Goal: Task Accomplishment & Management: Use online tool/utility

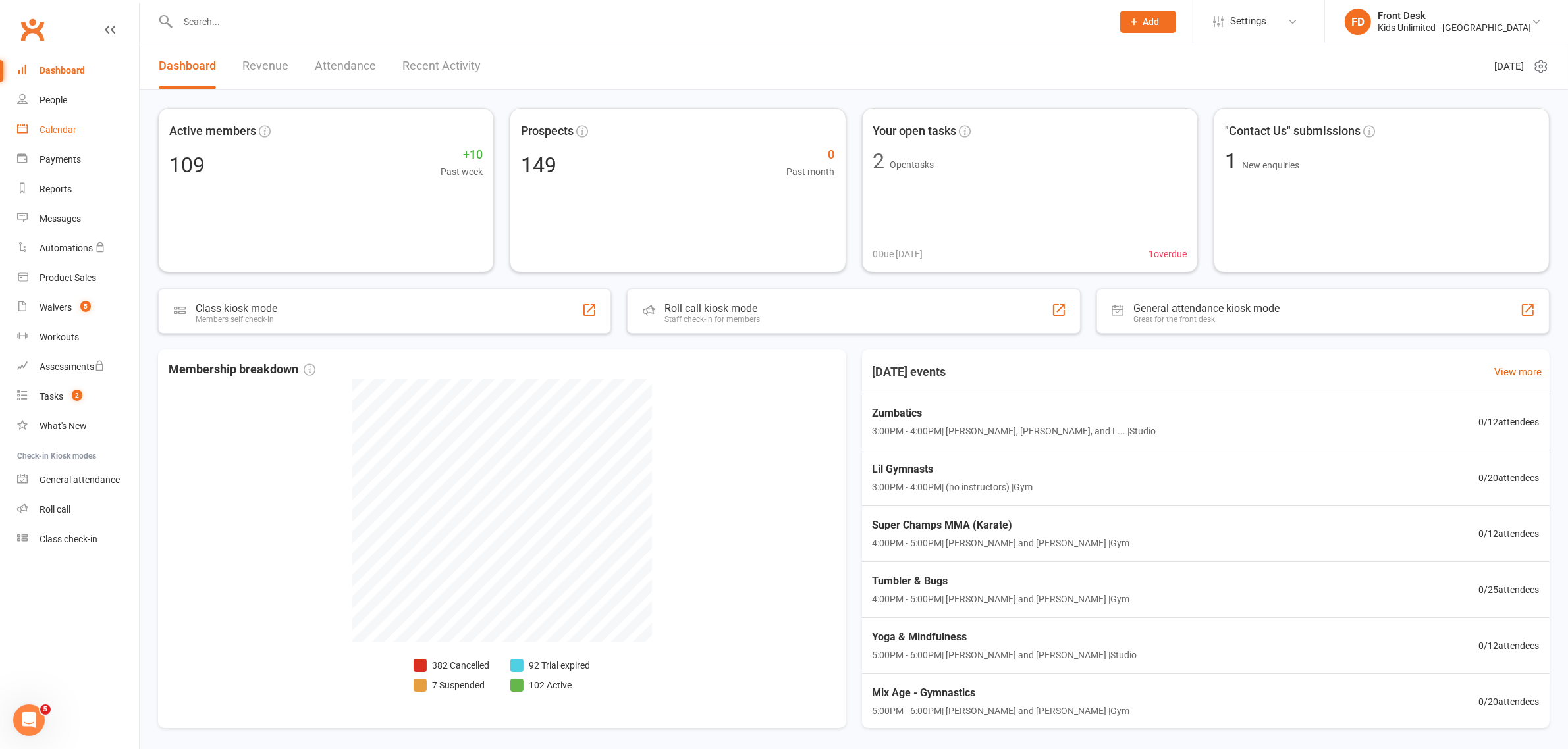
click at [60, 135] on link "Calendar" at bounding box center [78, 130] width 122 height 30
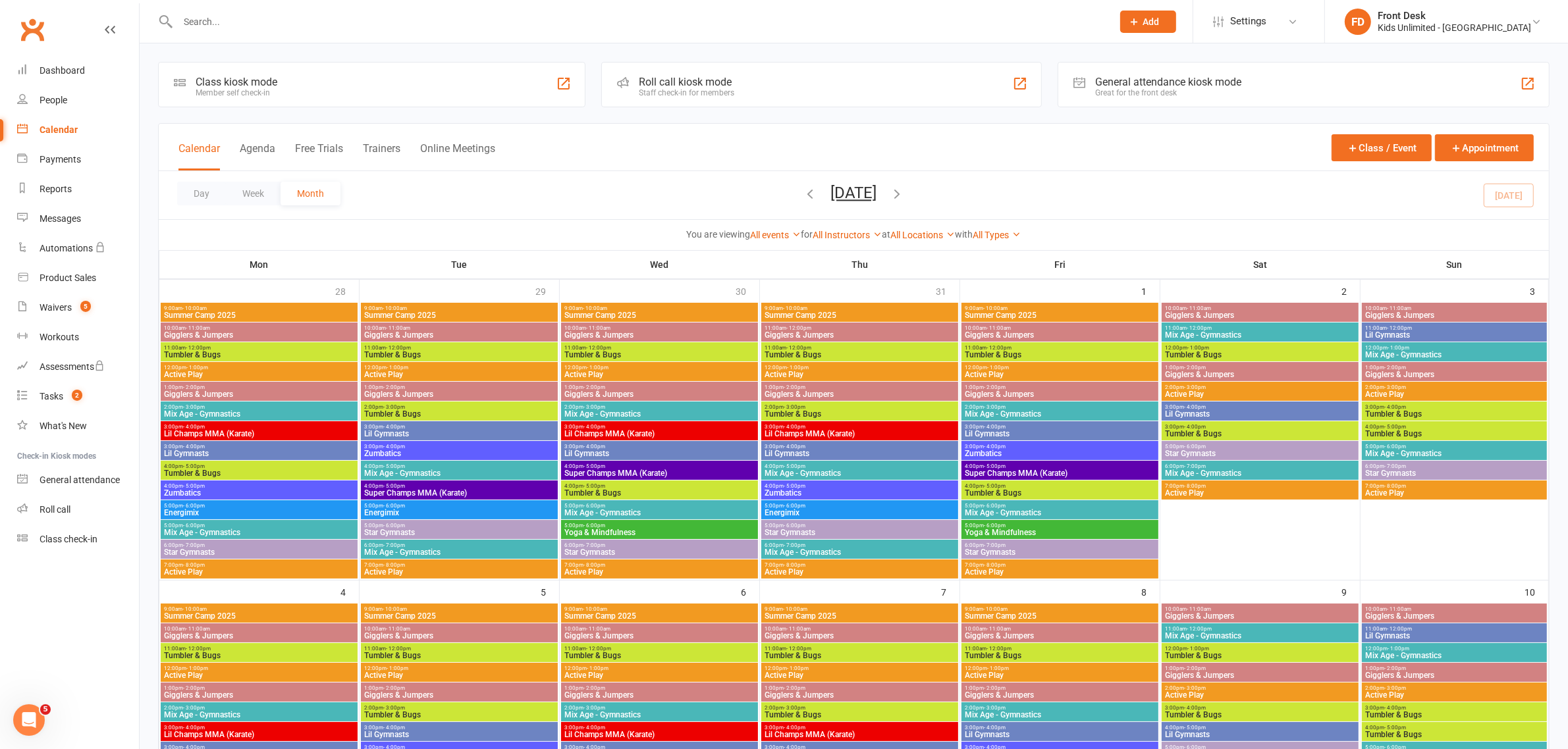
scroll to position [494, 0]
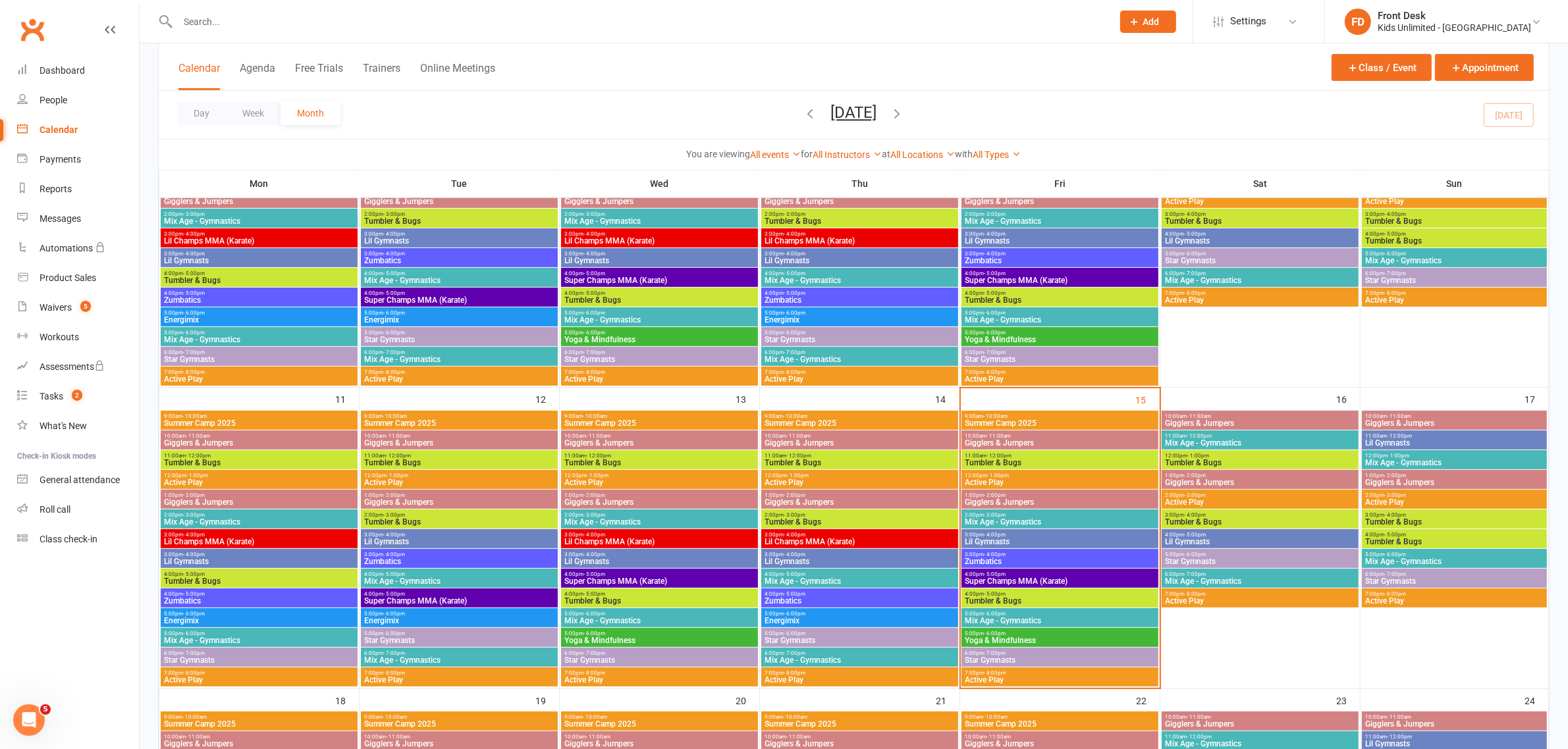
click at [1018, 439] on span "Gigglers & Jumpers" at bounding box center [1060, 443] width 192 height 8
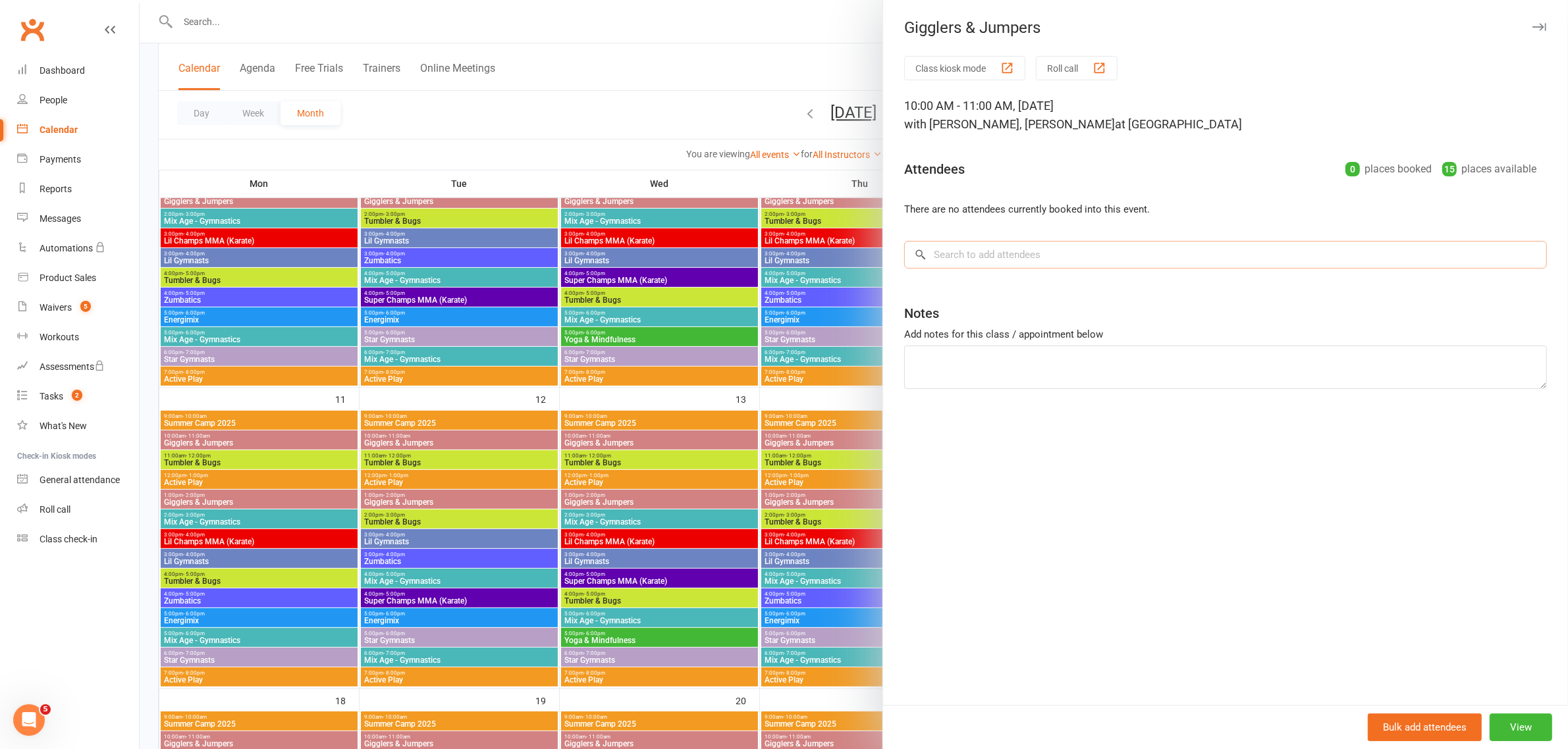
click at [1107, 258] on input "search" at bounding box center [1225, 254] width 642 height 28
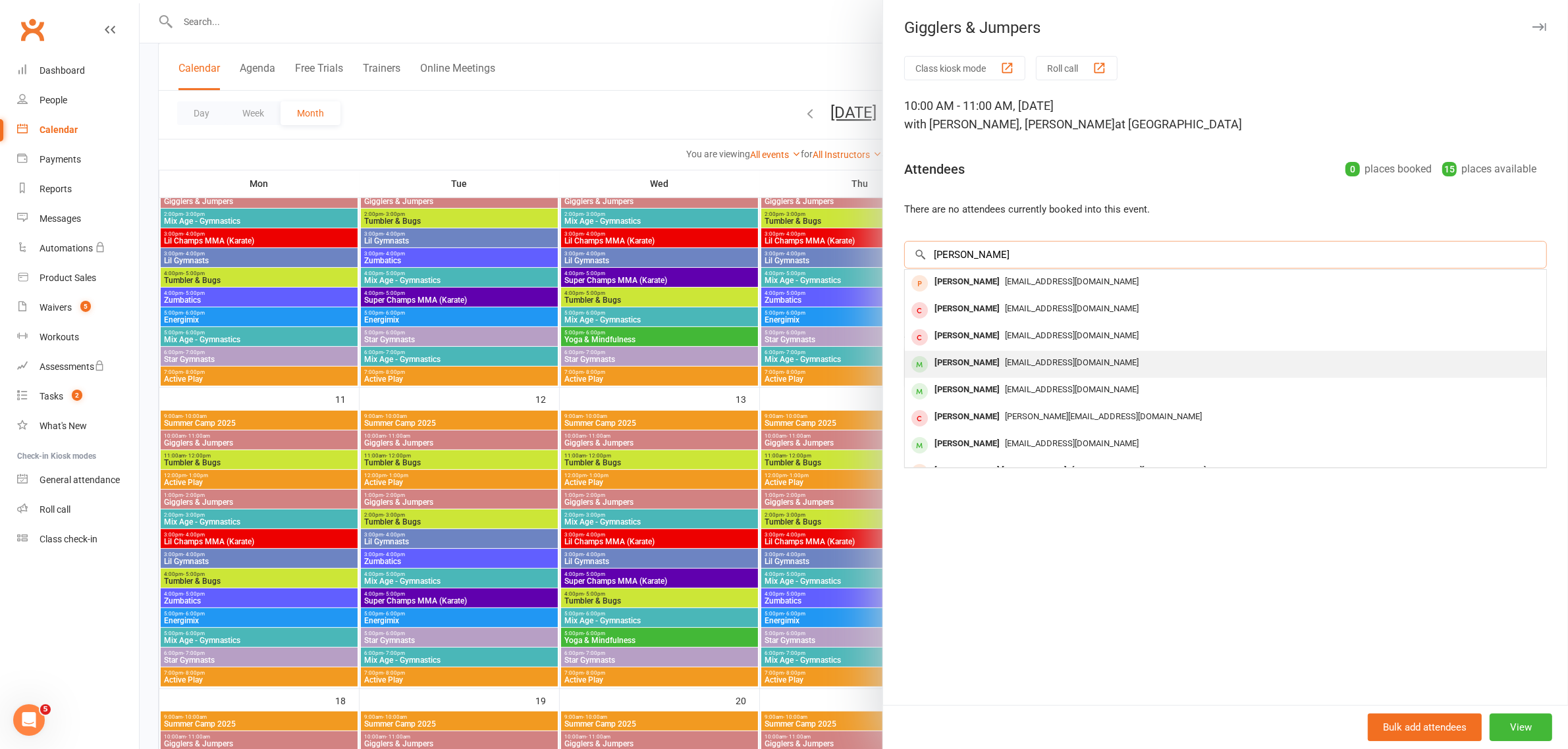
type input "Noah"
click at [1005, 360] on span "brynn.cooper89@yahoo.co.uk" at bounding box center [1072, 362] width 134 height 10
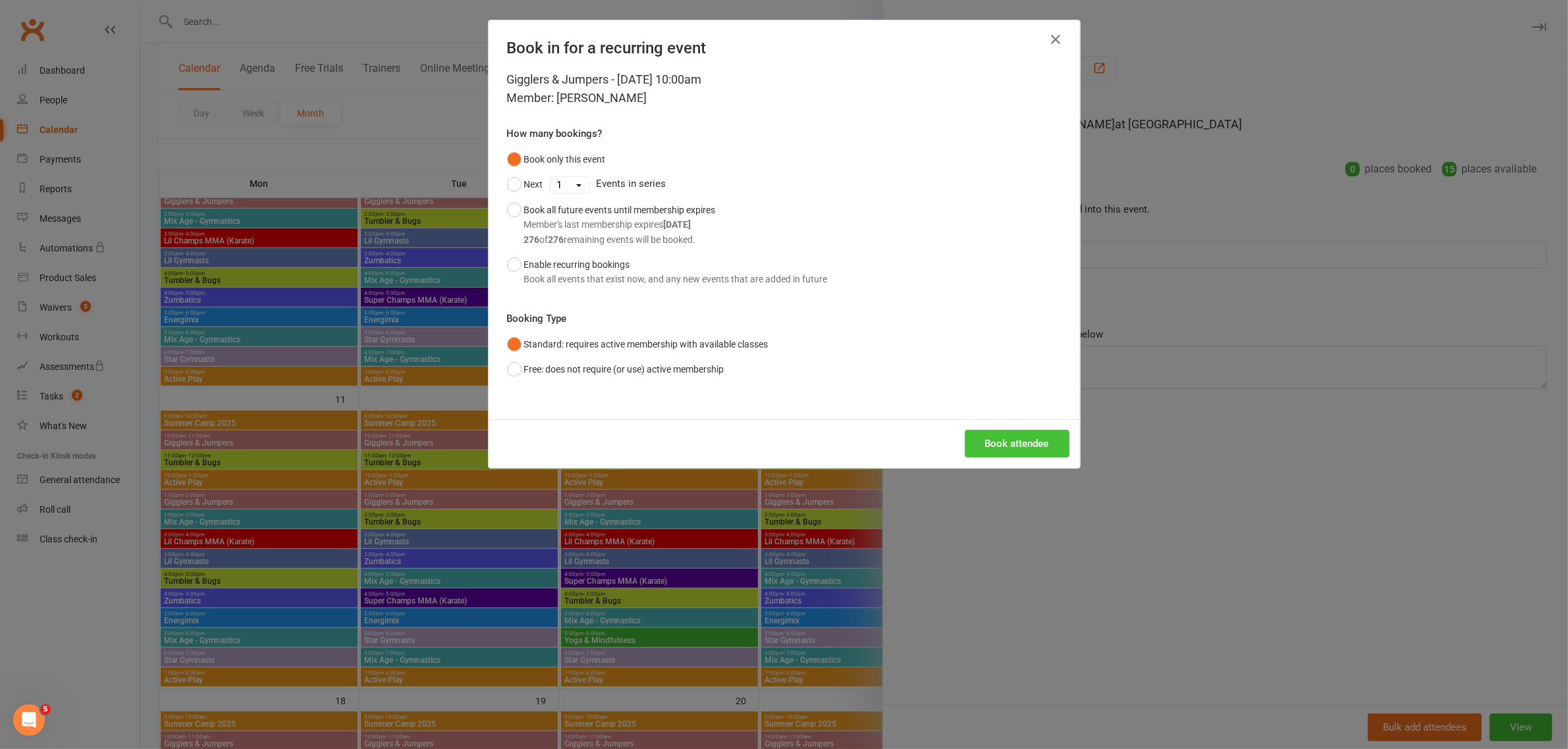
click at [999, 452] on button "Book attendee" at bounding box center [1017, 443] width 105 height 28
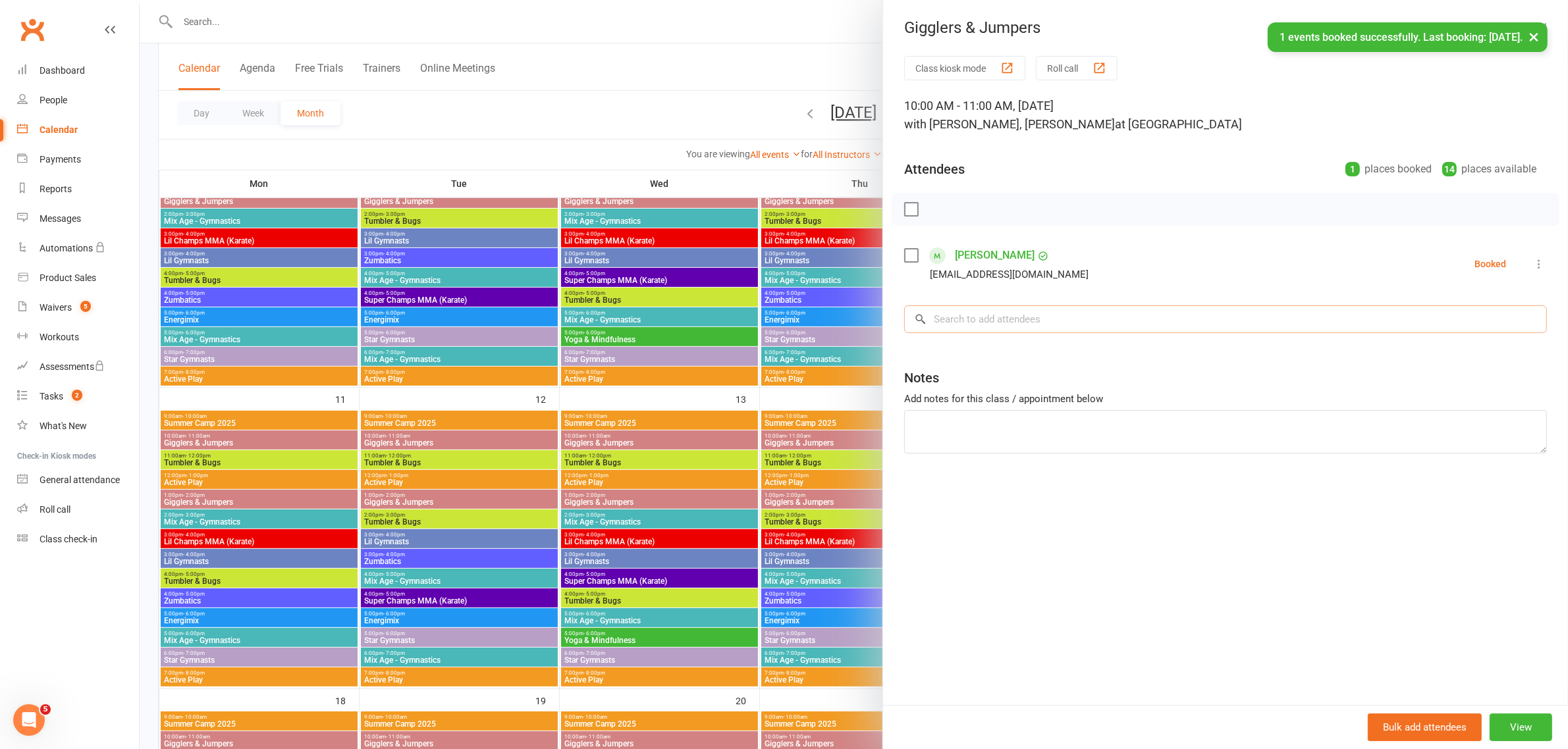
click at [975, 321] on input "search" at bounding box center [1225, 319] width 642 height 28
type input "Nitya"
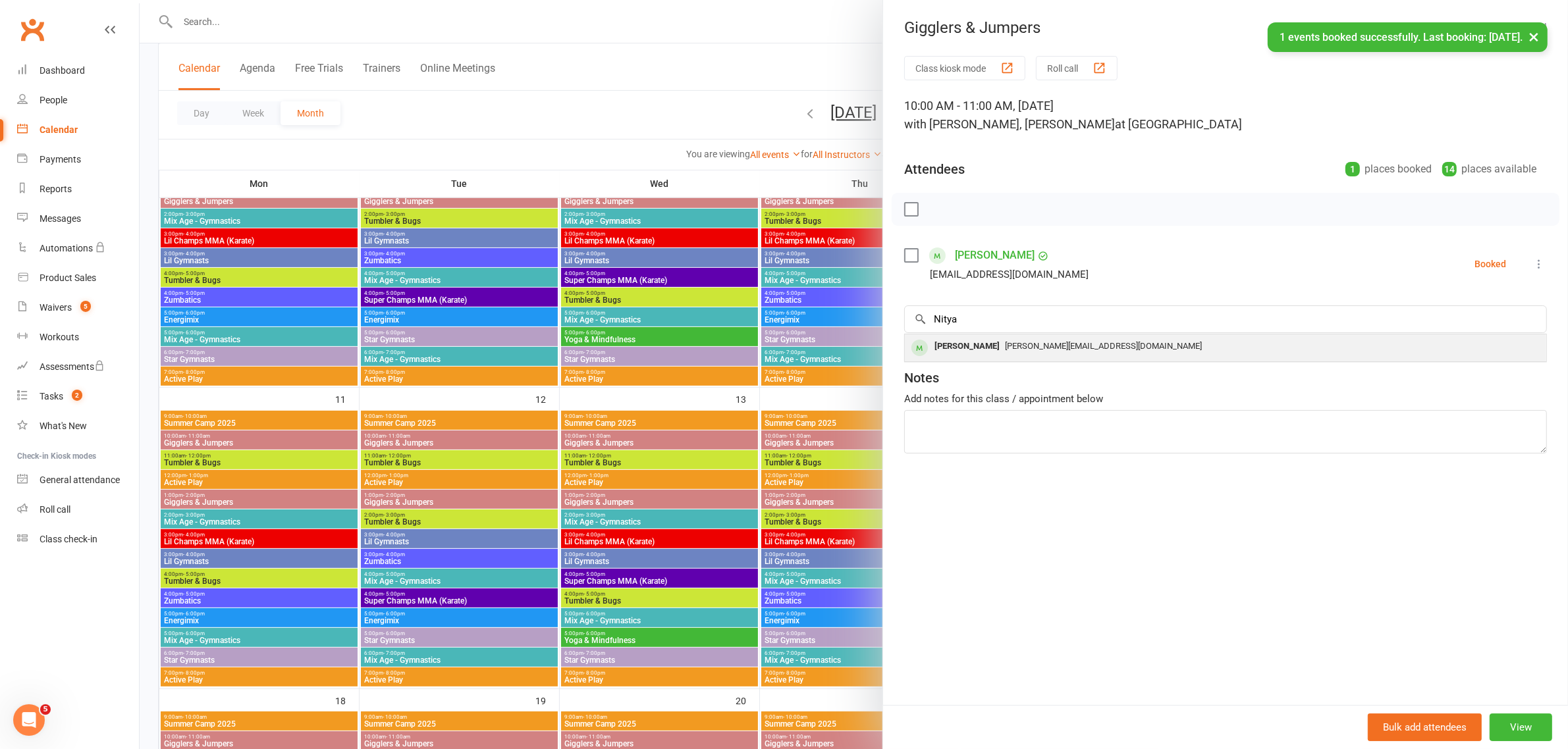
click at [973, 346] on div "Nitya Vajani" at bounding box center [967, 346] width 76 height 19
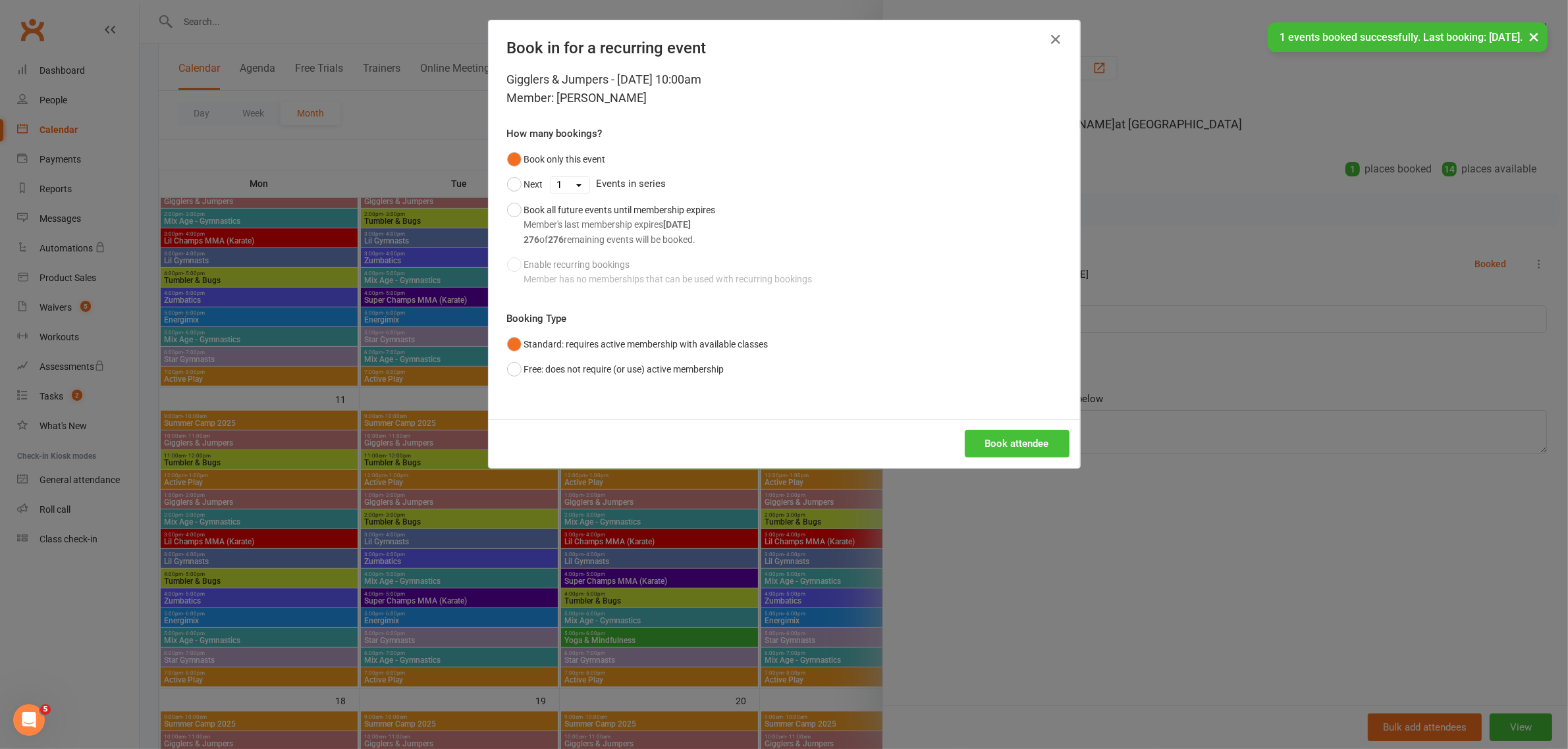
click at [990, 440] on button "Book attendee" at bounding box center [1017, 443] width 105 height 28
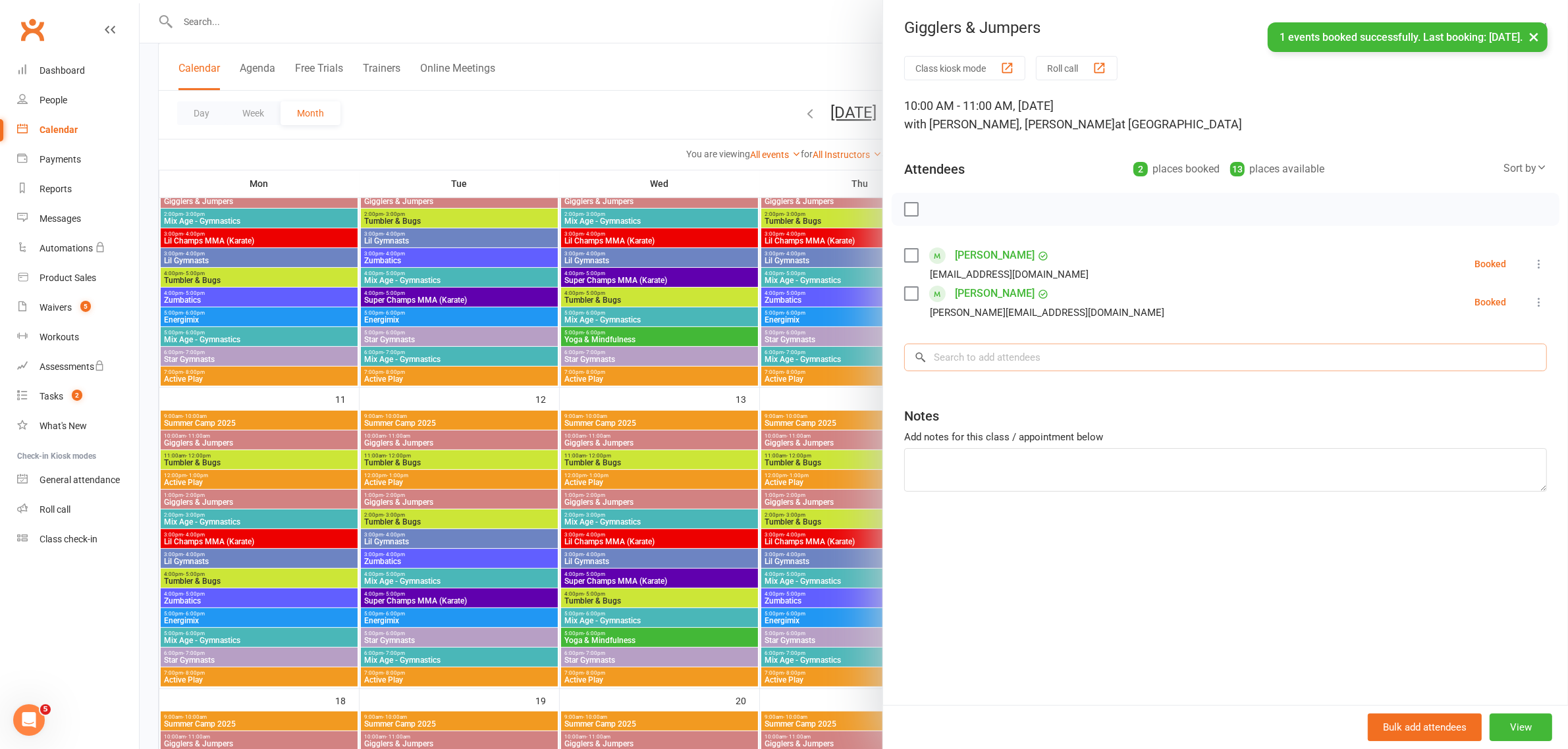
click at [995, 359] on input "search" at bounding box center [1225, 357] width 642 height 28
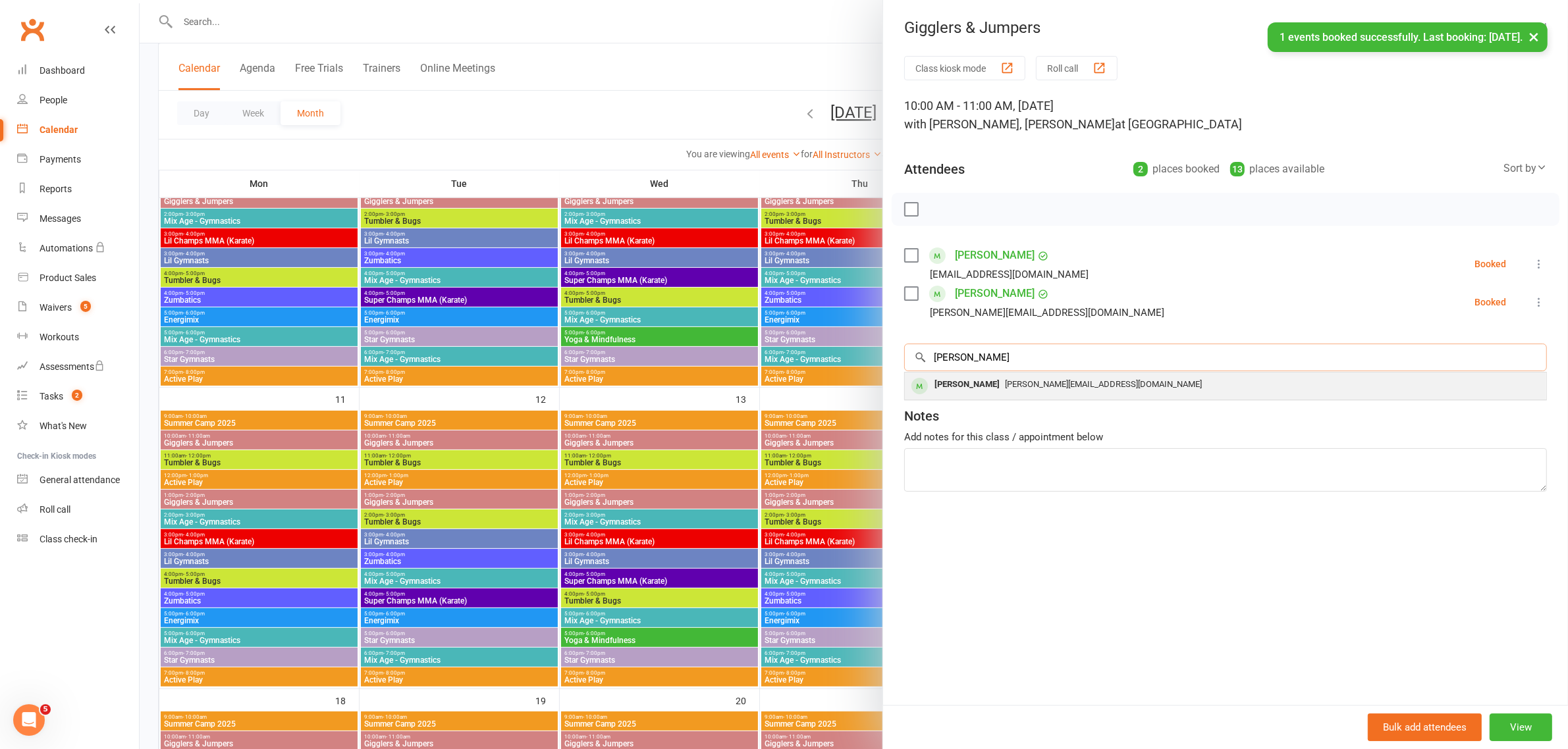
type input "Yuvraj"
click at [943, 385] on div "Yuvraj Vajani" at bounding box center [967, 384] width 76 height 19
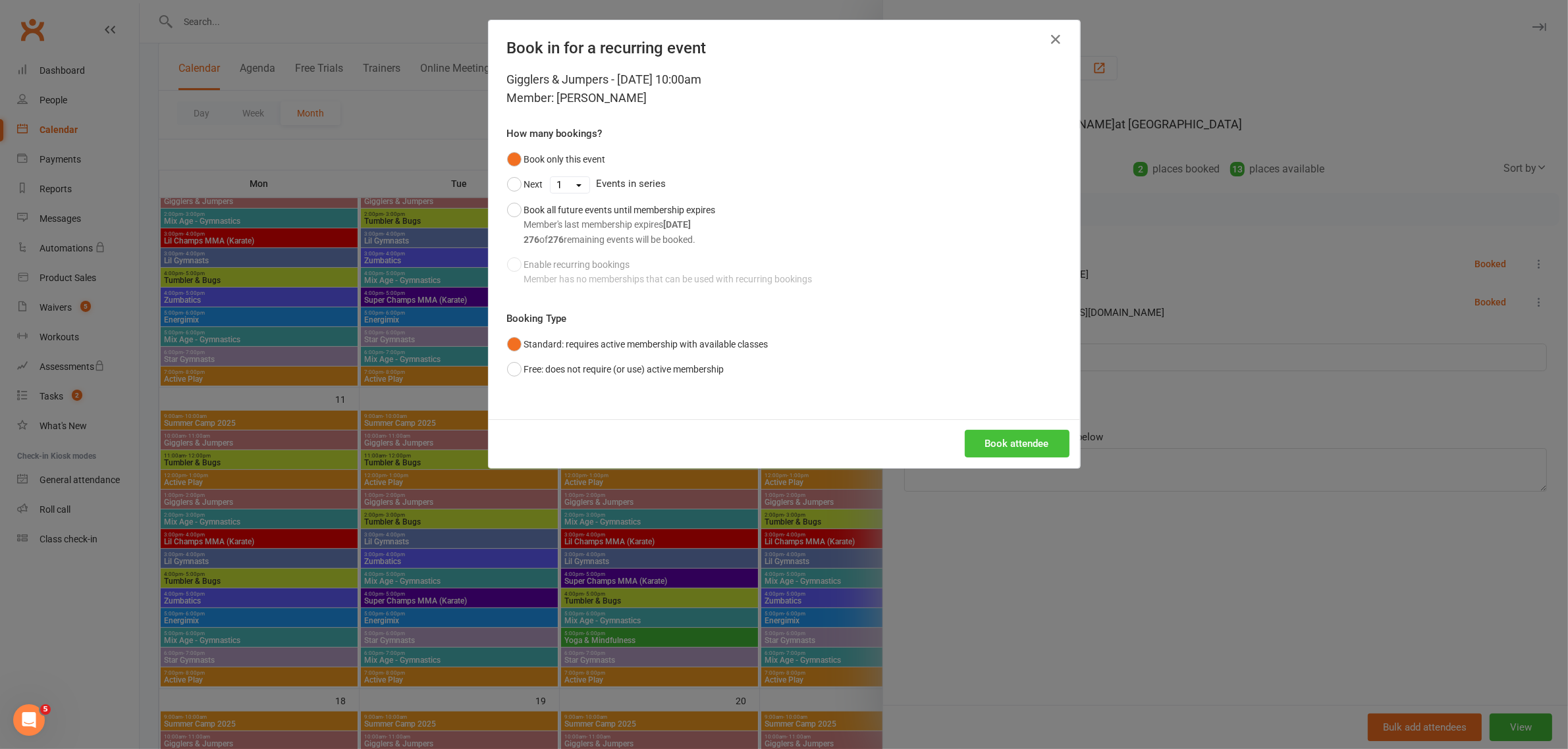
click at [978, 439] on button "Book attendee" at bounding box center [1017, 443] width 105 height 28
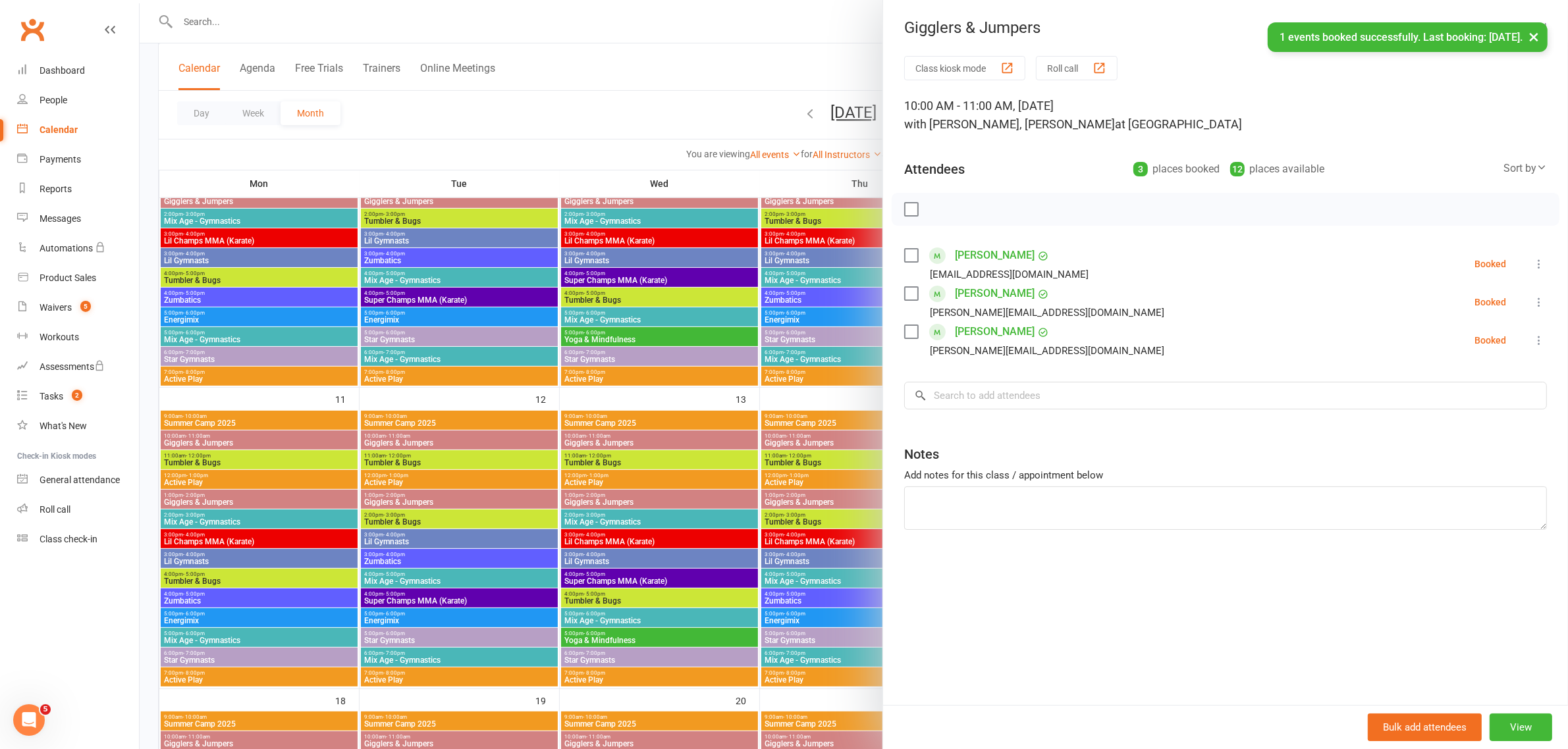
click at [906, 210] on label at bounding box center [910, 209] width 13 height 13
click at [935, 215] on icon "button" at bounding box center [941, 210] width 11 height 11
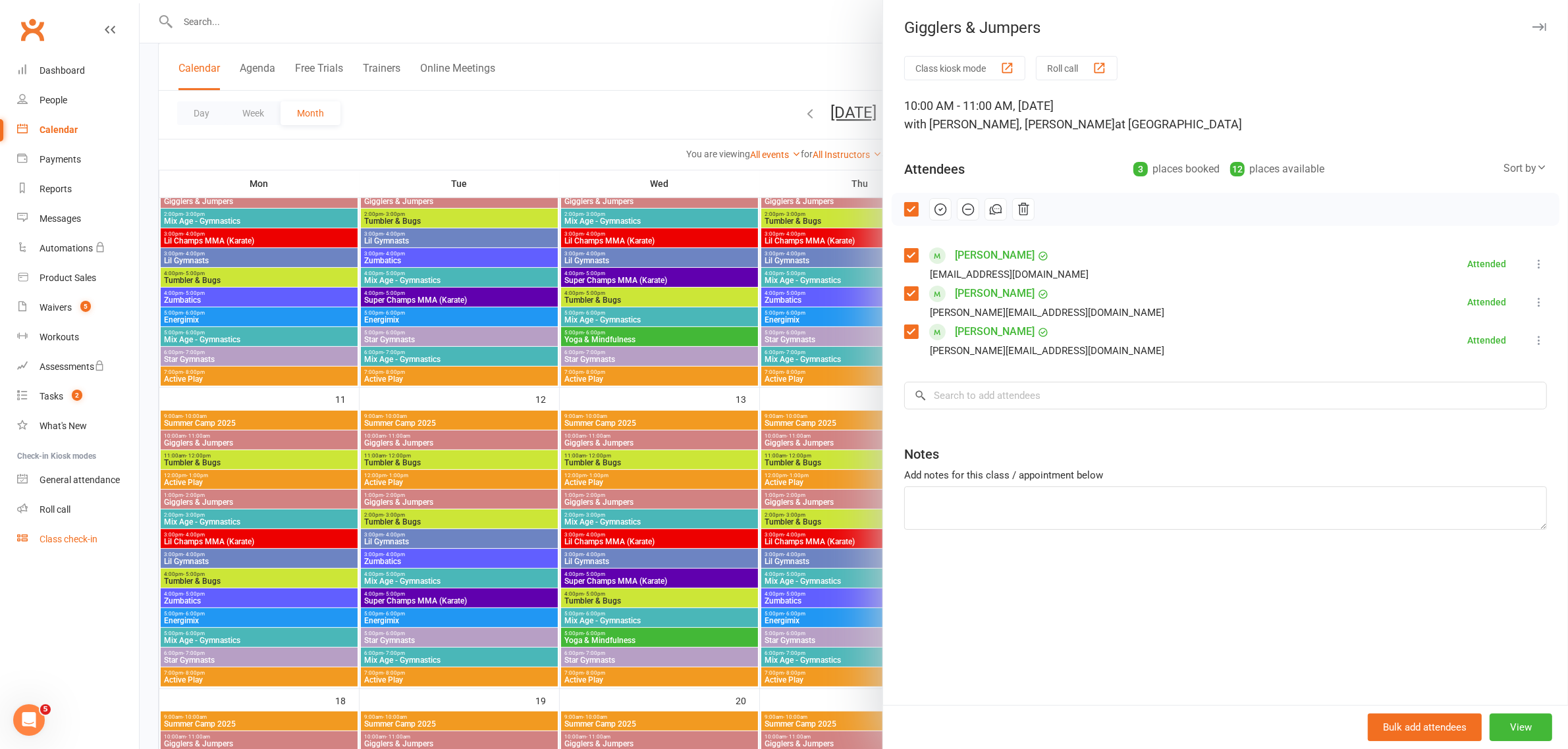
click at [73, 533] on link "Class check-in" at bounding box center [78, 539] width 122 height 30
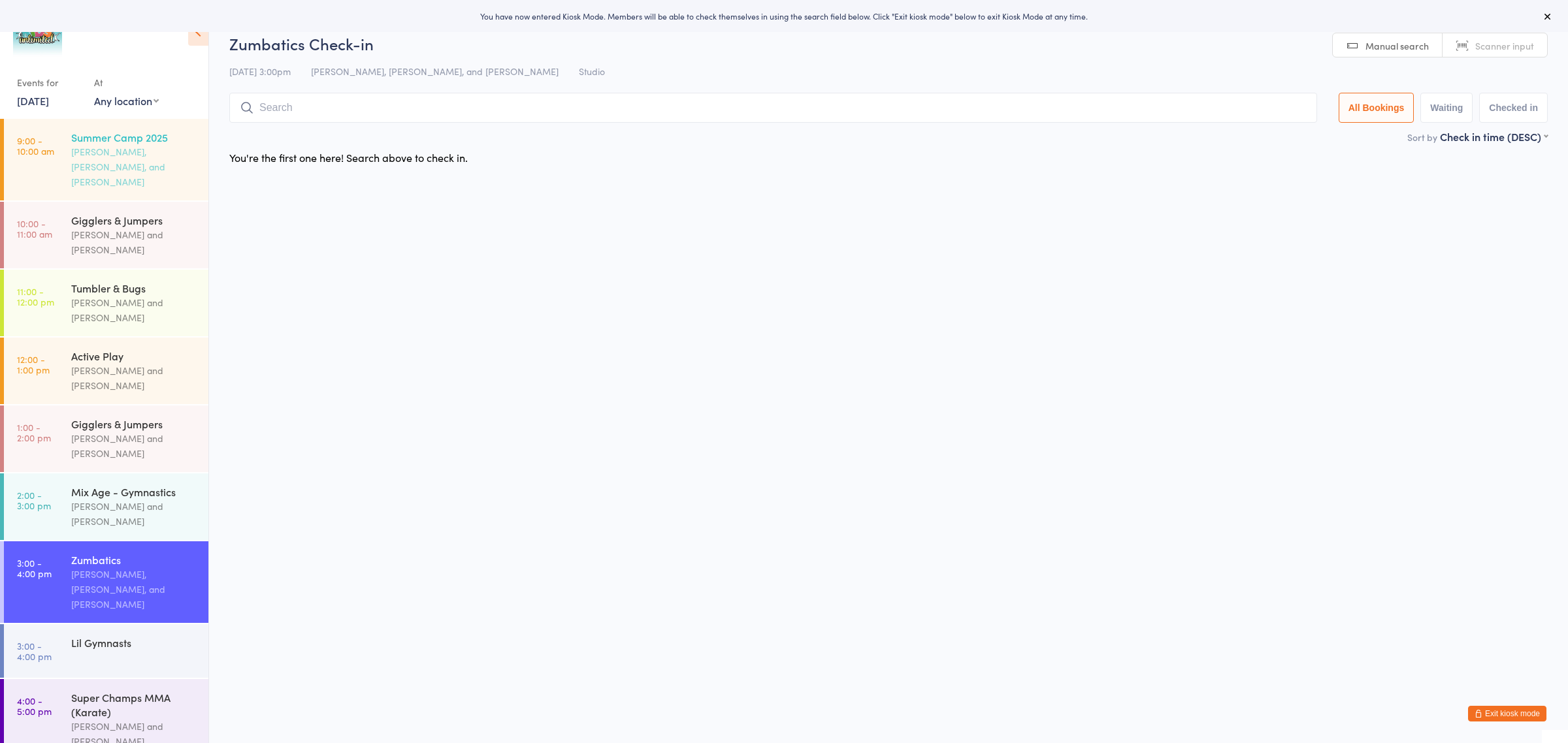
click at [124, 157] on div "[PERSON_NAME], [PERSON_NAME], and [PERSON_NAME]" at bounding box center [134, 166] width 126 height 45
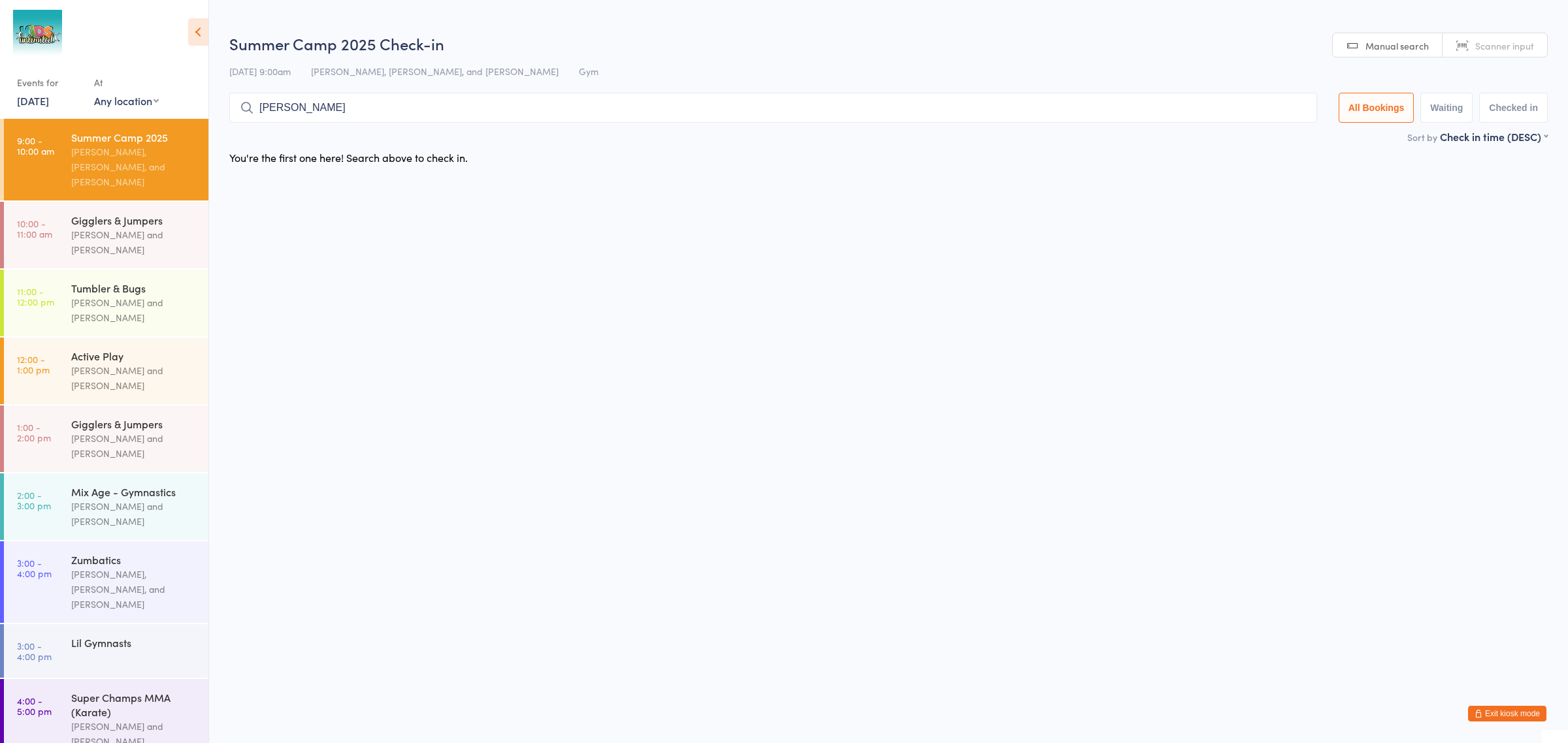
type input "[PERSON_NAME]"
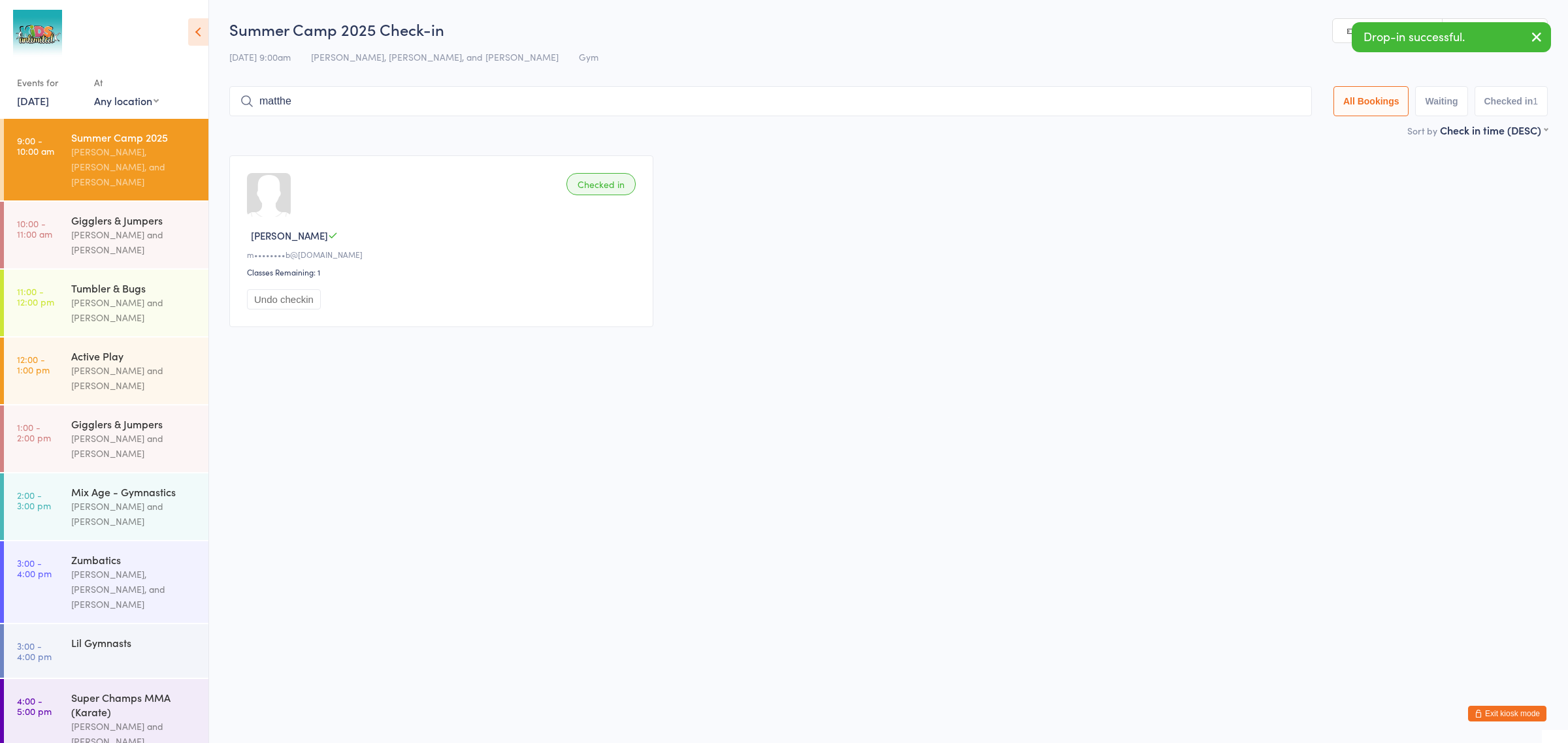
type input "[PERSON_NAME]"
type input "ben"
type input "lily"
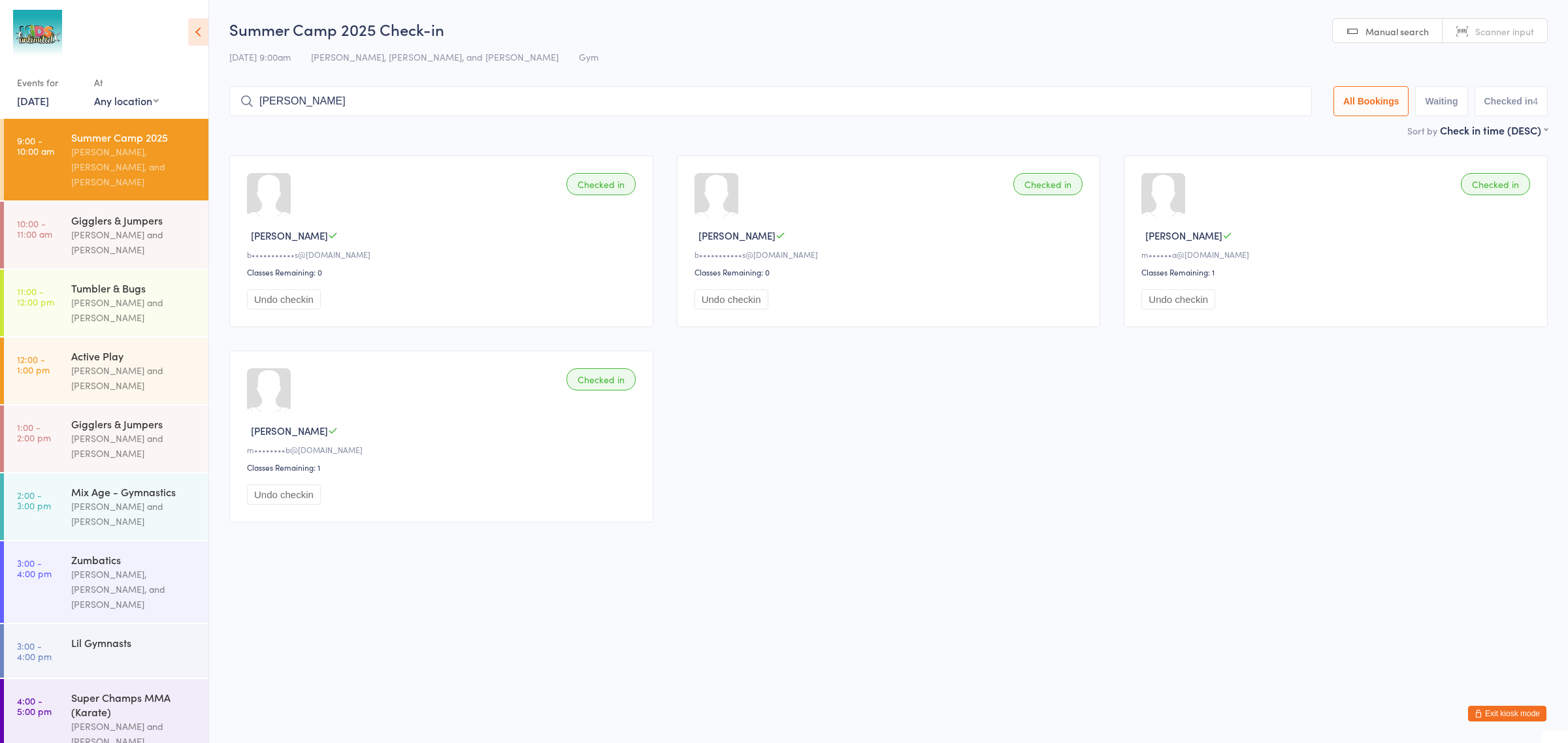
type input "hailey"
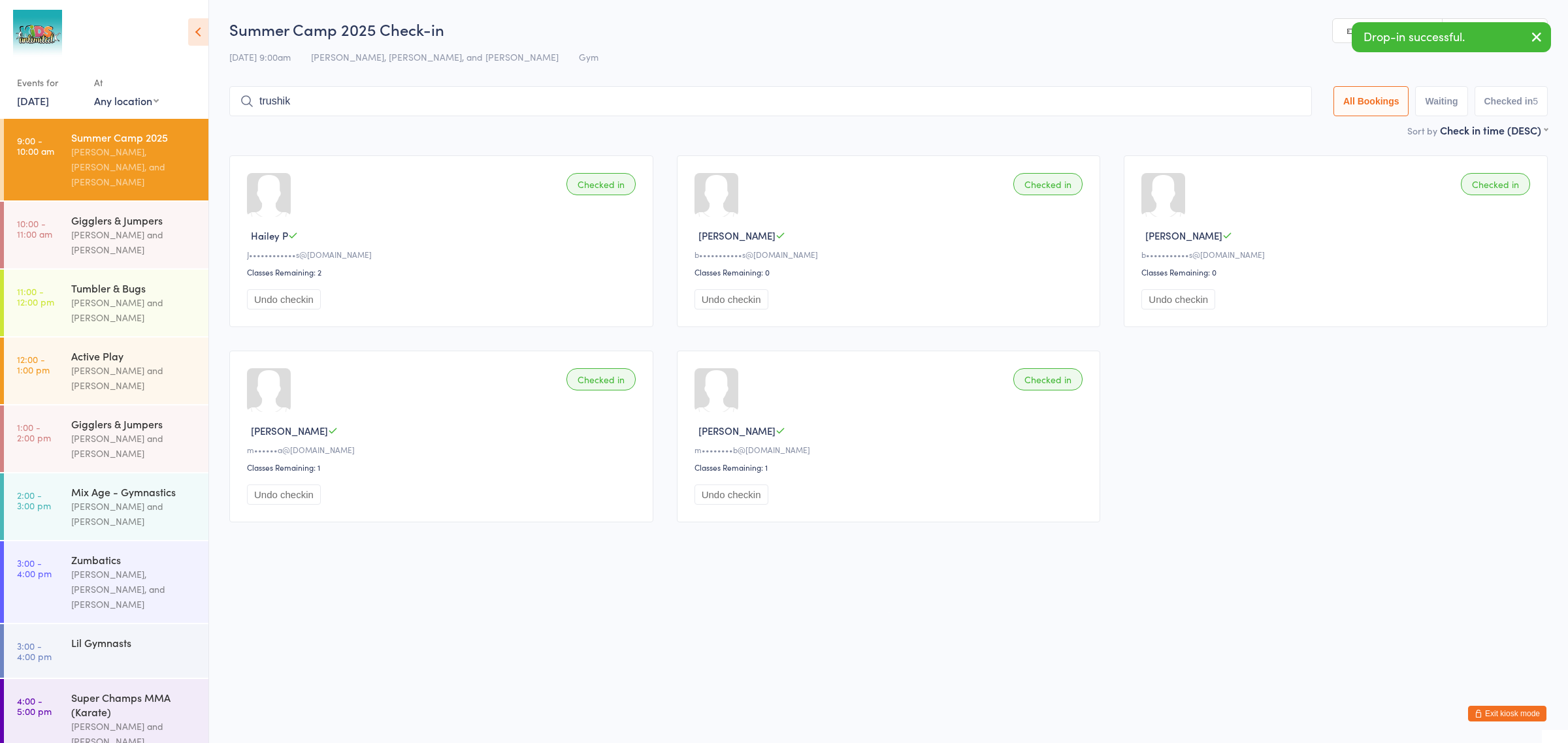
type input "trushika"
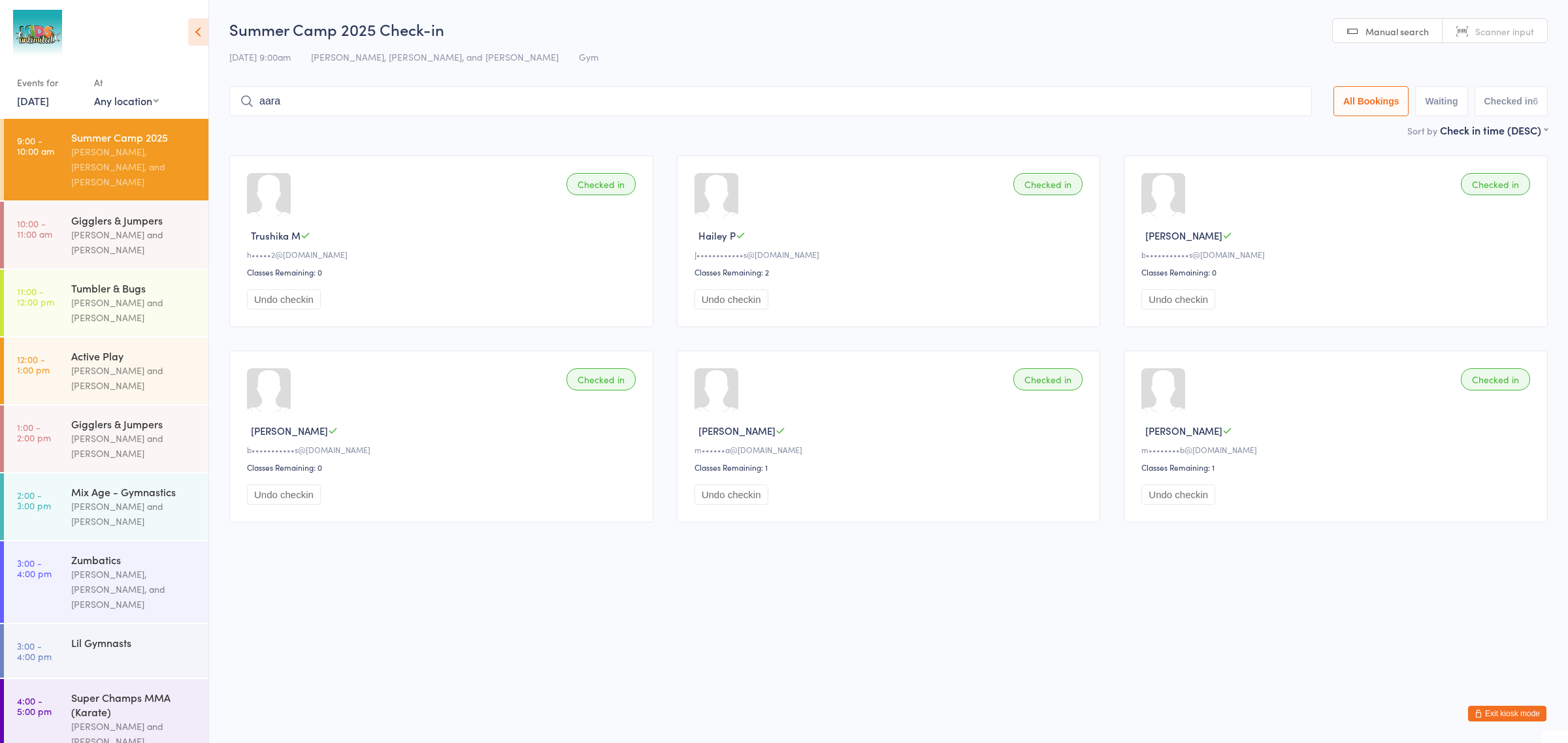
type input "[PERSON_NAME]"
type input "salah"
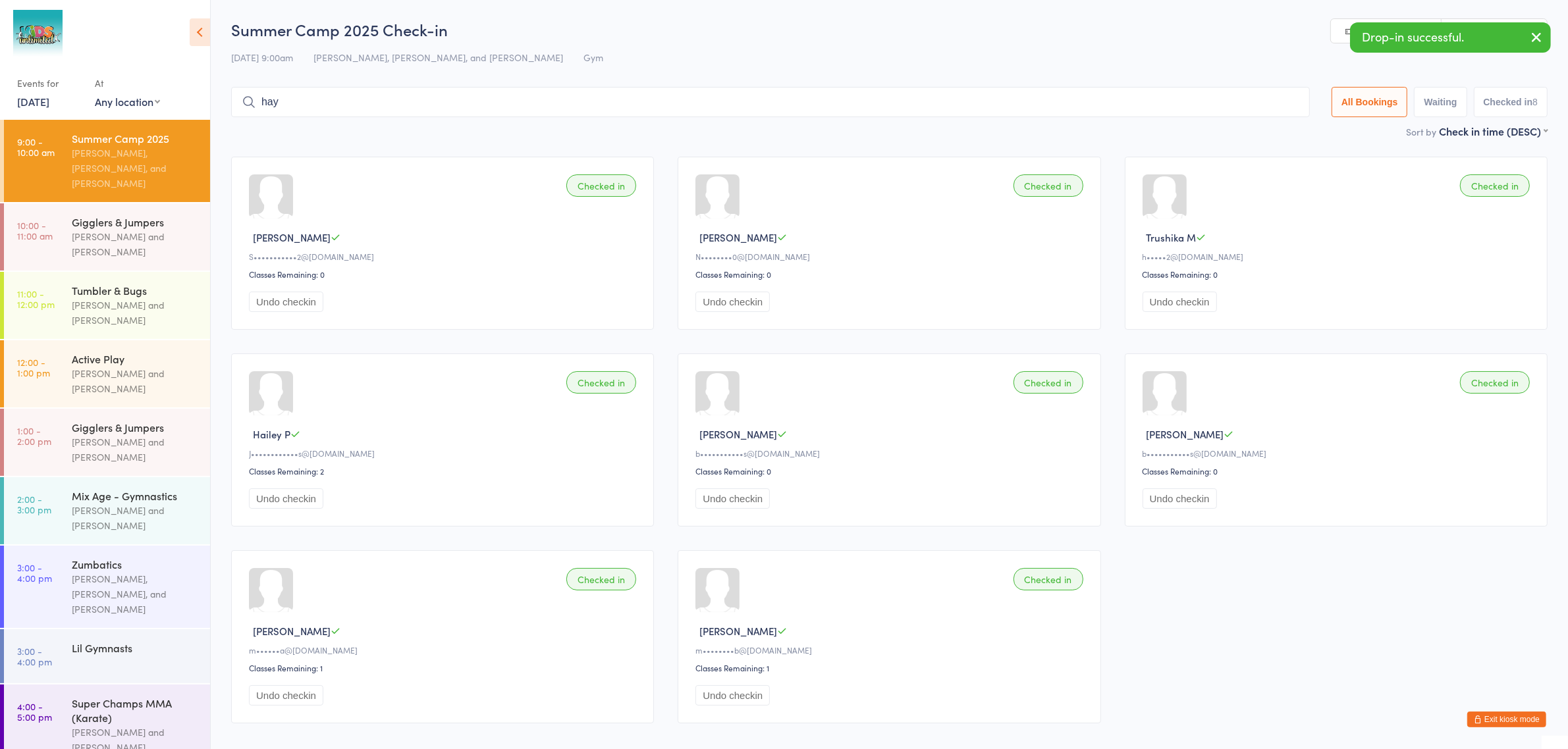
type input "haya"
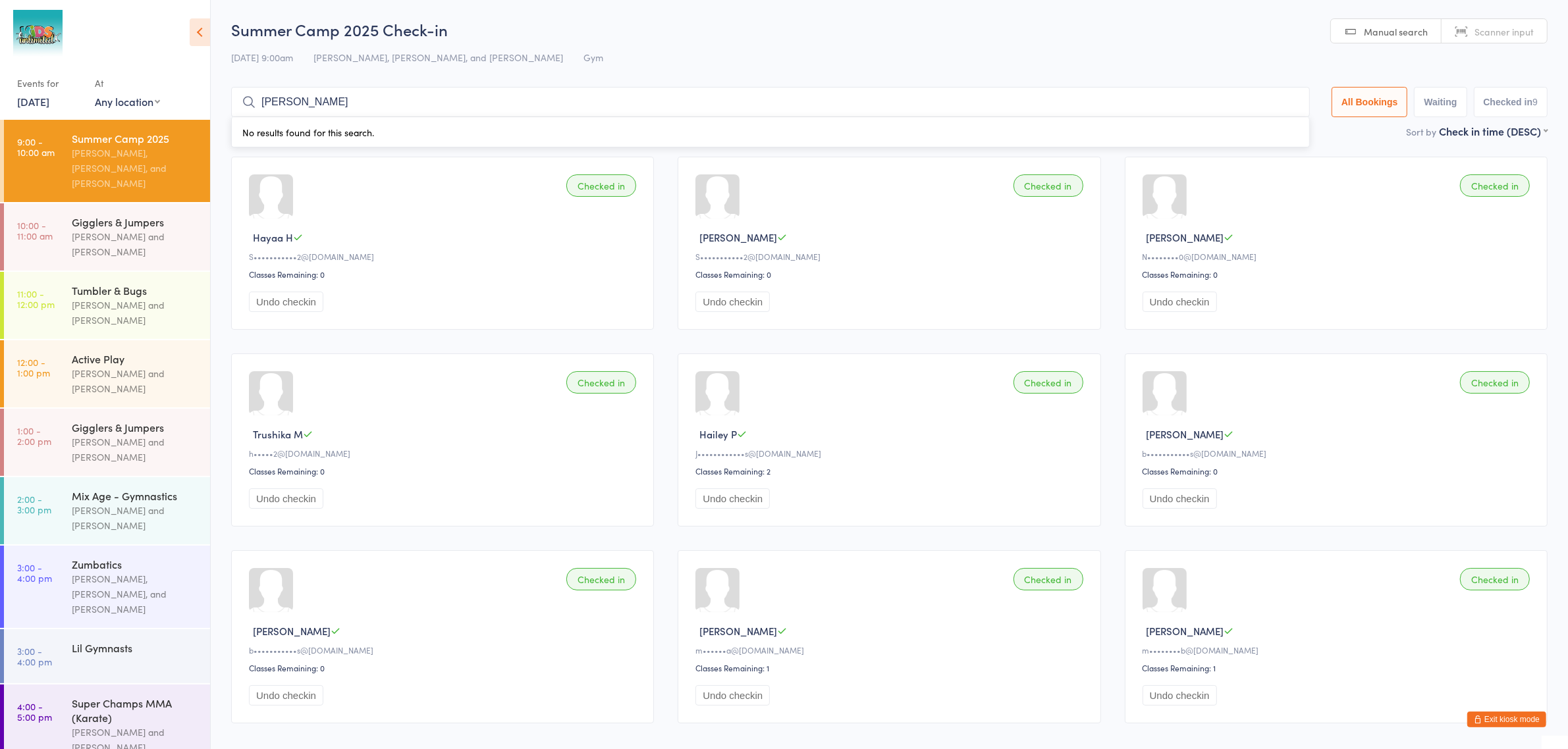
type input "lyanna"
click at [343, 116] on input "search" at bounding box center [768, 102] width 1073 height 30
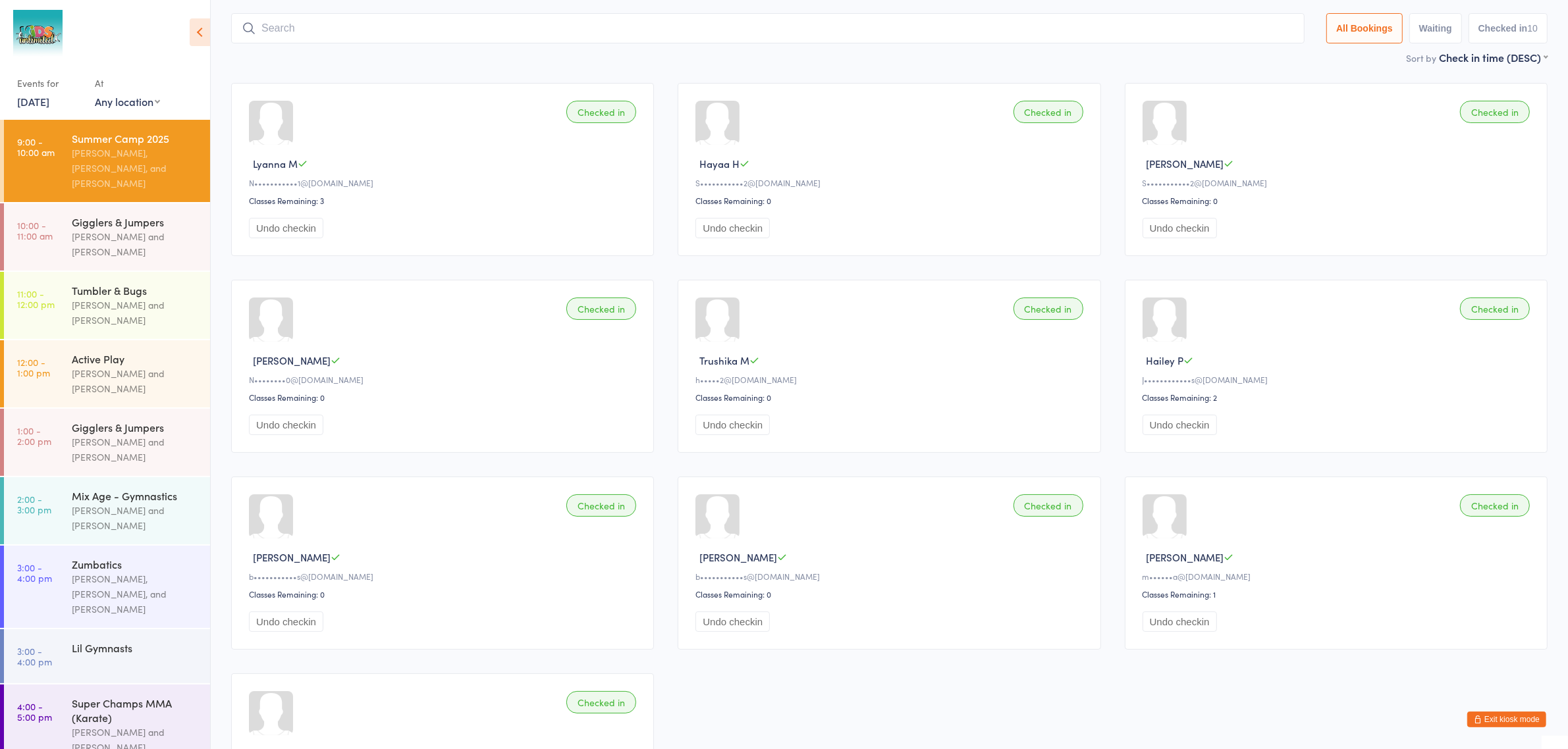
scroll to position [87, 0]
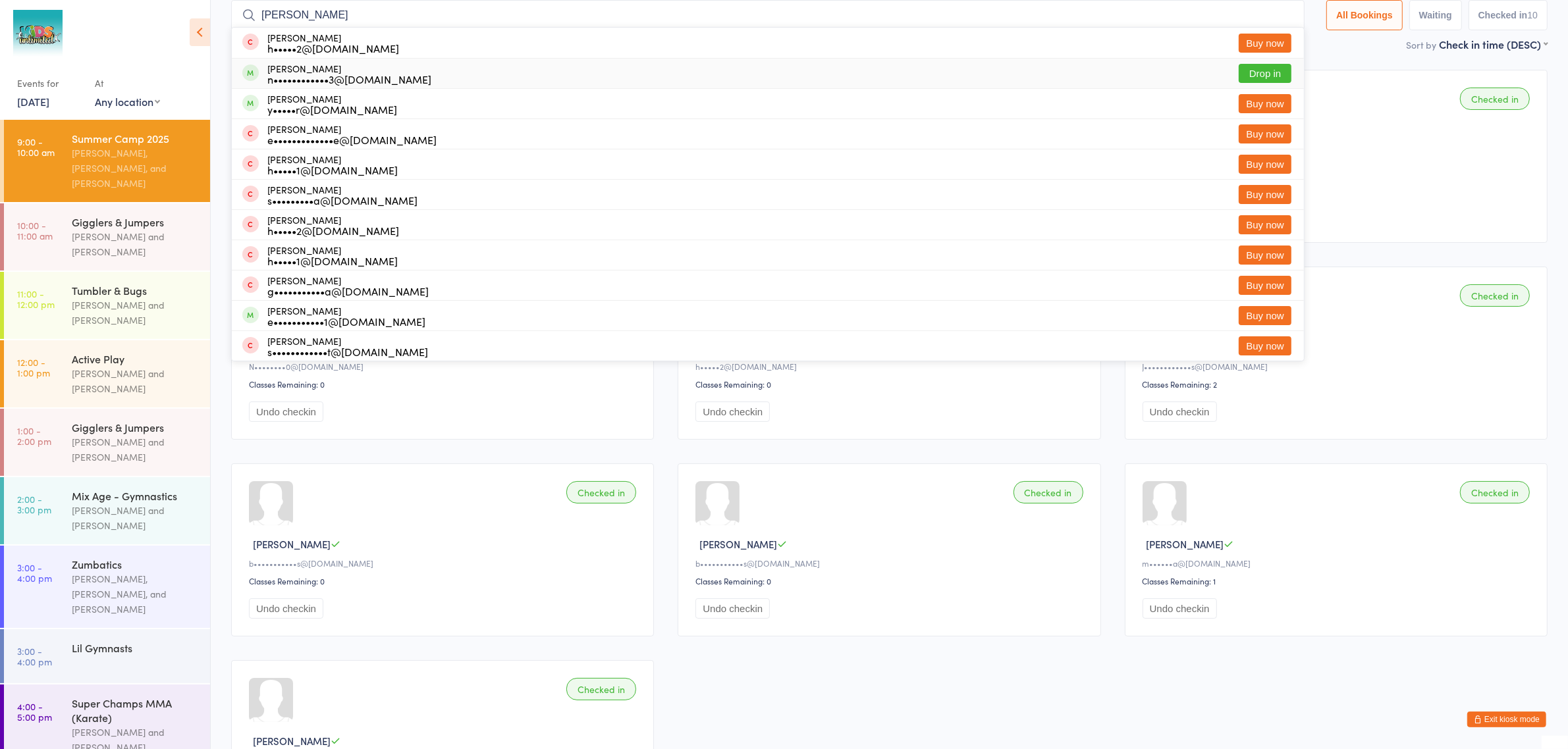
type input "[PERSON_NAME]"
click at [405, 79] on div "[PERSON_NAME] Debuy n••••••••••••3@[DOMAIN_NAME] Drop in" at bounding box center [768, 73] width 1073 height 30
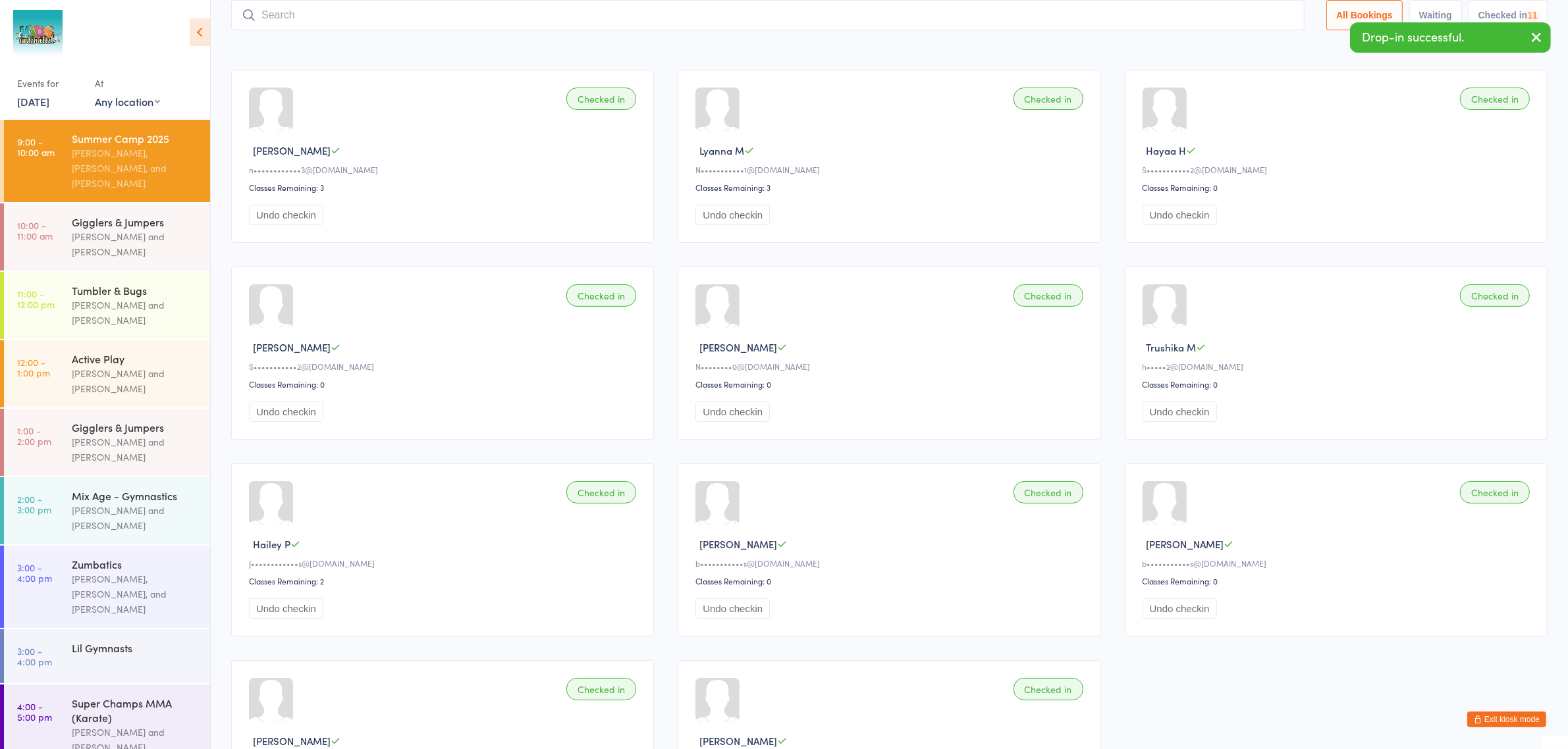
click at [409, 20] on input "search" at bounding box center [768, 15] width 1073 height 30
type input "[PERSON_NAME]"
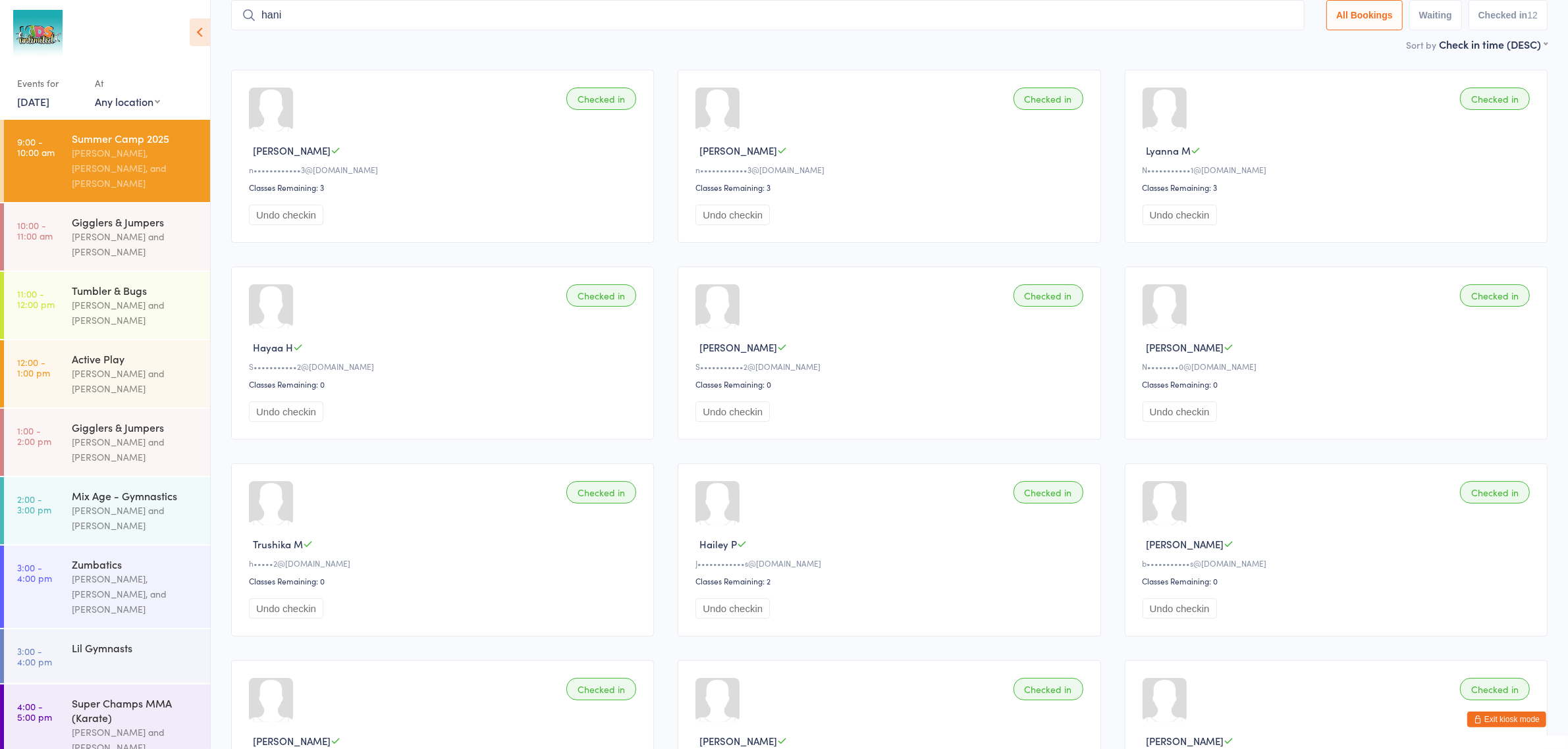
type input "hania"
type input "aakarash"
type input "pehr"
click at [119, 573] on div "[PERSON_NAME], [PERSON_NAME], and [PERSON_NAME]" at bounding box center [135, 594] width 127 height 46
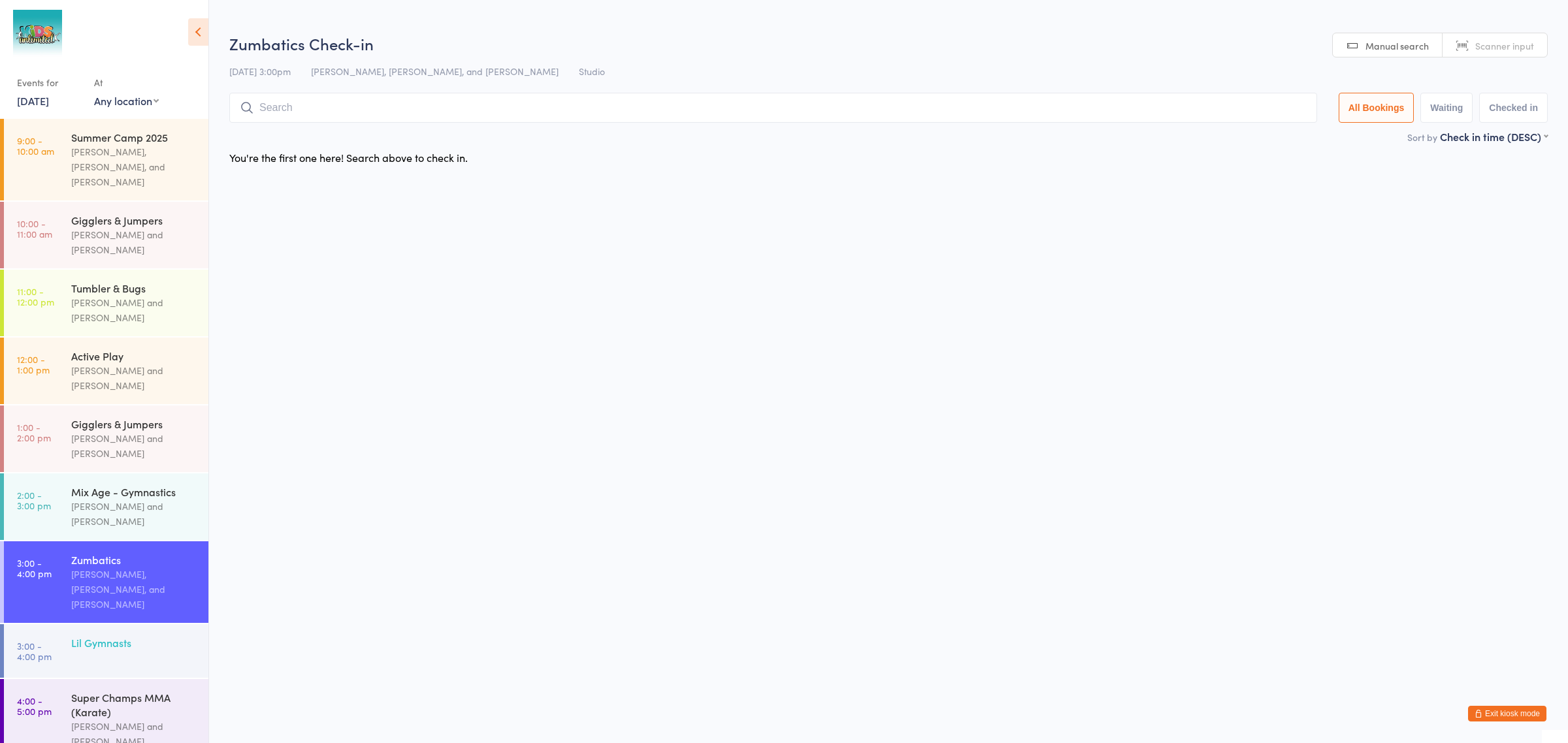
click at [107, 625] on div "Lil Gymnasts" at bounding box center [140, 643] width 137 height 36
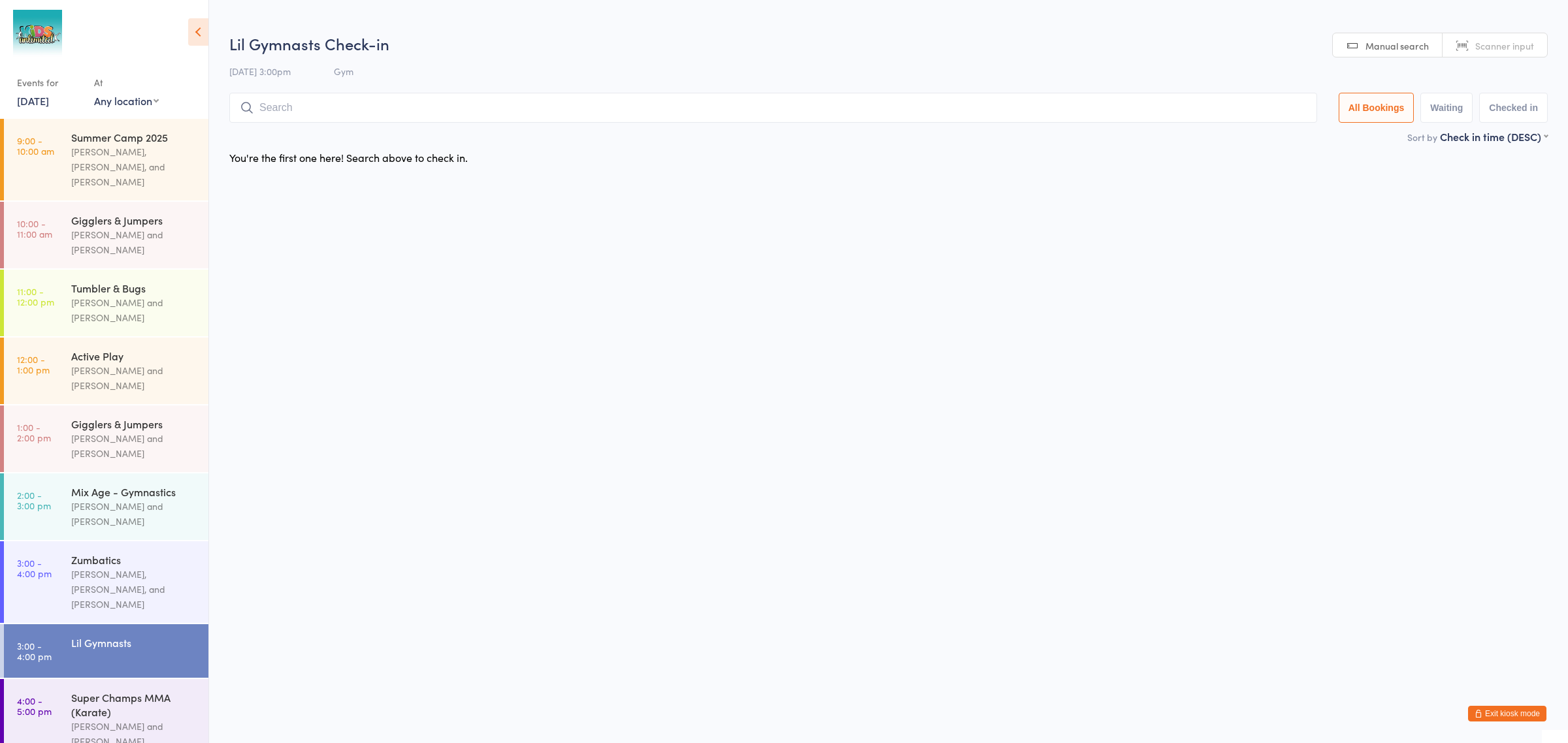
click at [420, 107] on input "search" at bounding box center [773, 108] width 1088 height 30
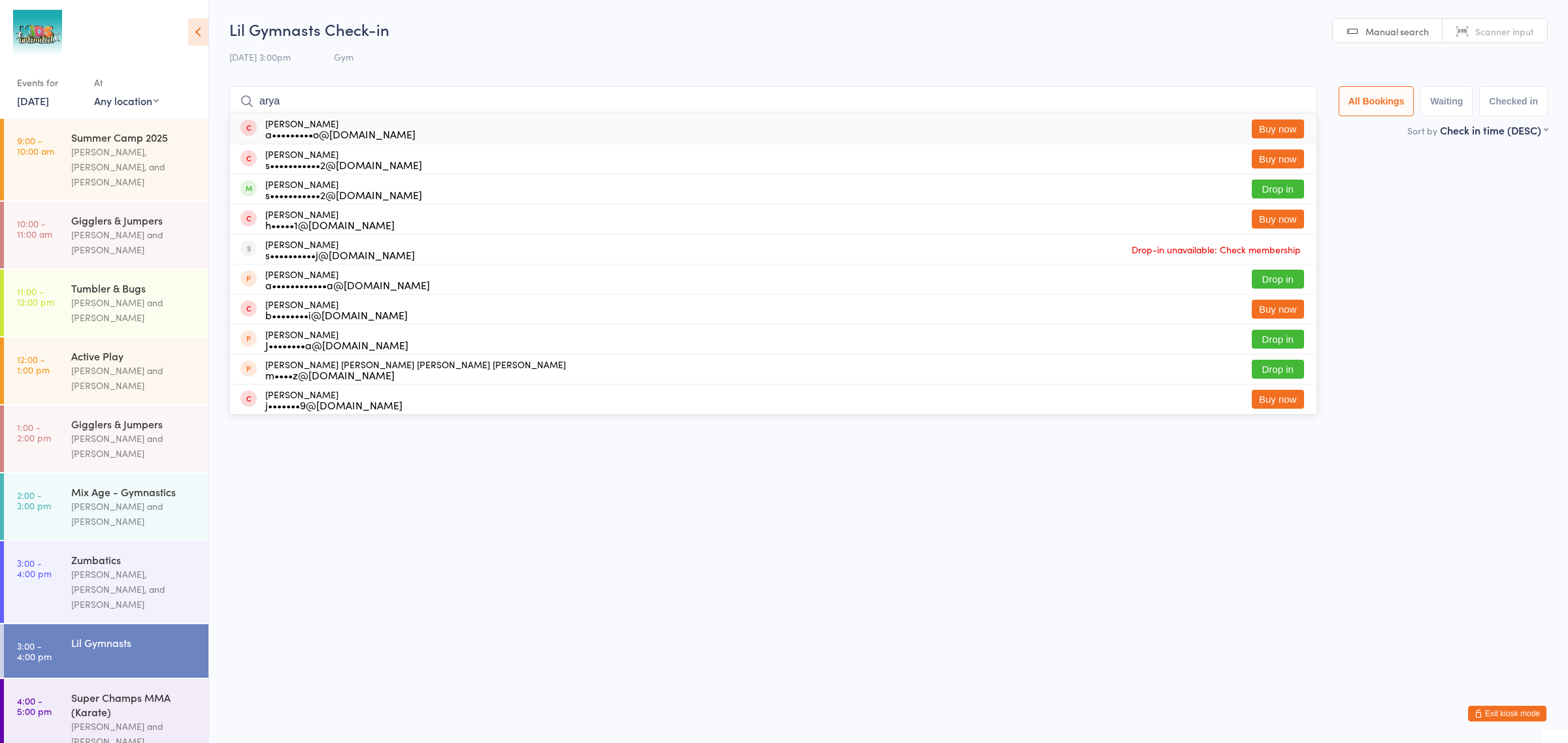
type input "Arya"
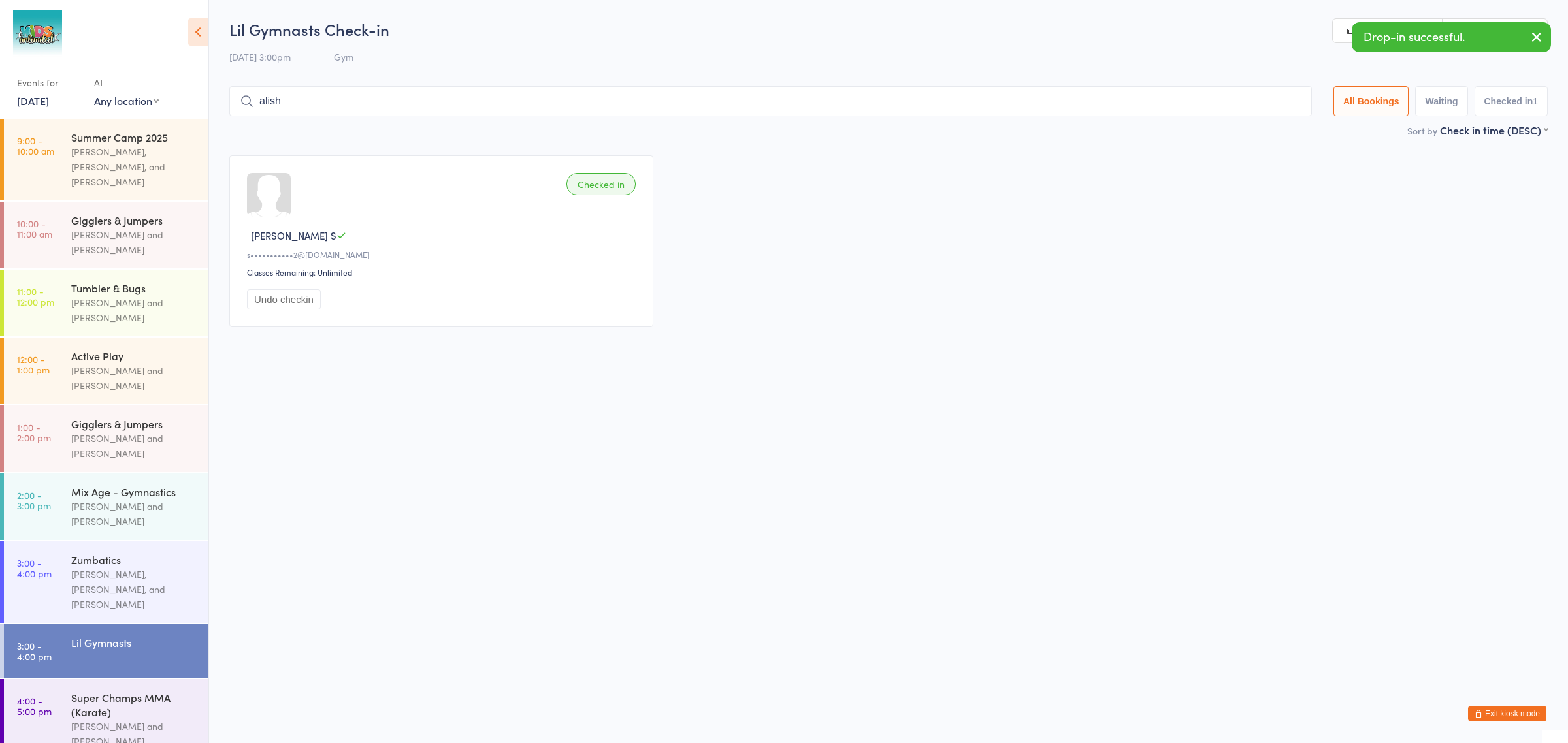
type input "[PERSON_NAME]"
